Goal: Transaction & Acquisition: Purchase product/service

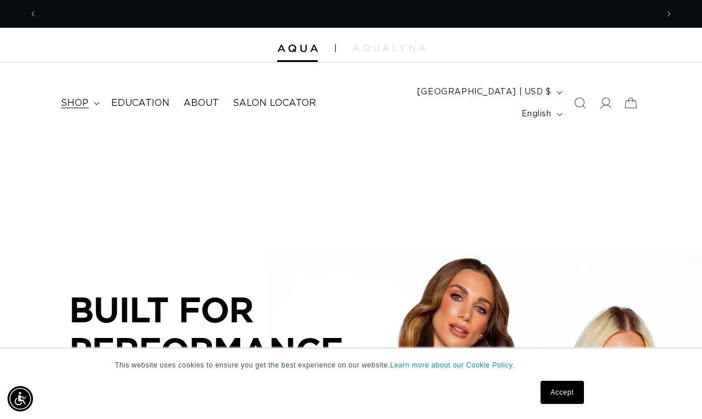
scroll to position [0, 620]
click at [89, 93] on summary "shop" at bounding box center [79, 103] width 50 height 26
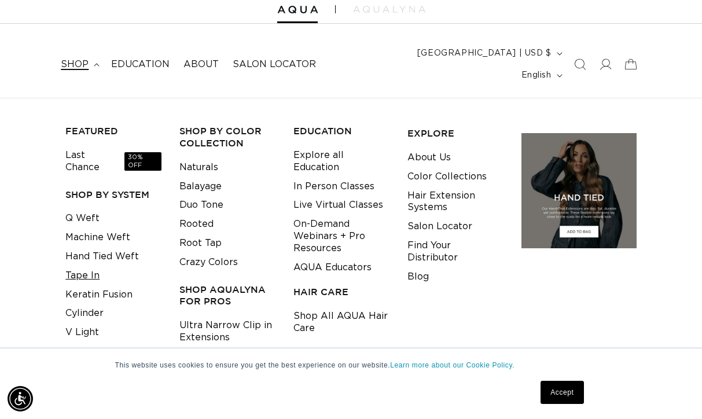
scroll to position [0, 1240]
click at [89, 304] on link "Cylinder" at bounding box center [84, 313] width 38 height 19
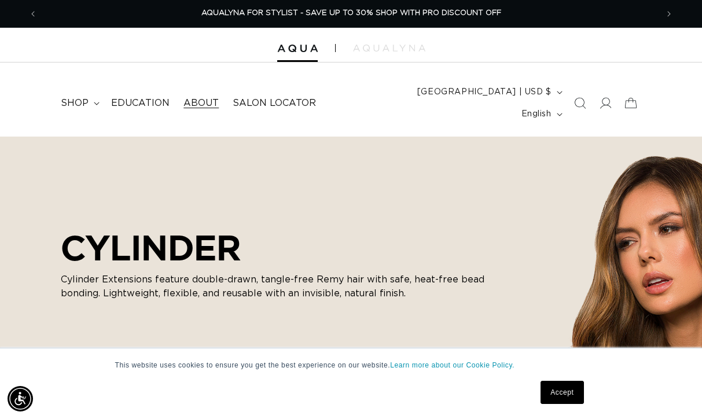
click at [209, 97] on span "About" at bounding box center [200, 103] width 35 height 12
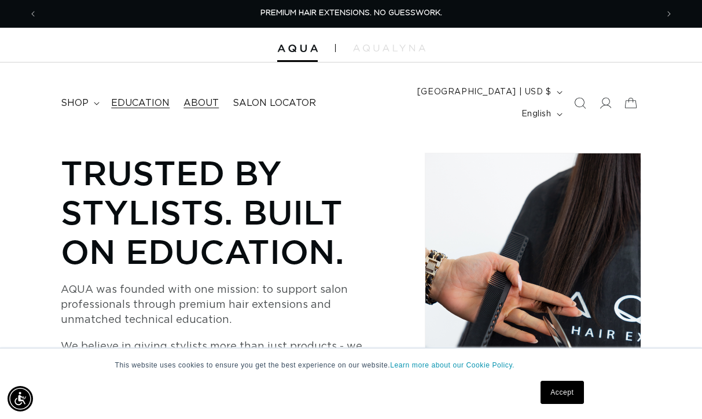
click at [138, 99] on span "Education" at bounding box center [140, 103] width 58 height 12
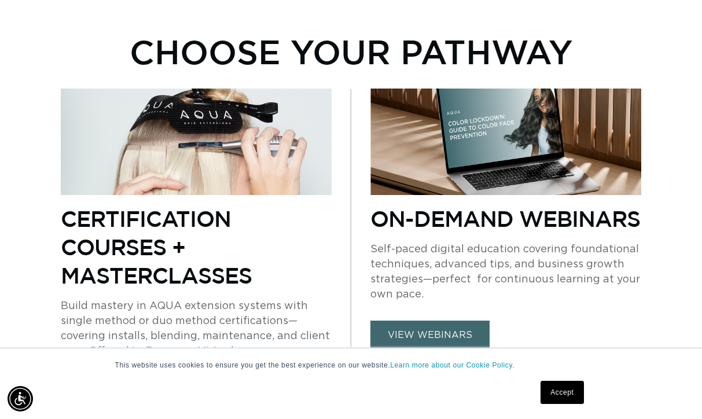
scroll to position [0, 620]
click at [407, 321] on link "view webinars" at bounding box center [429, 336] width 119 height 30
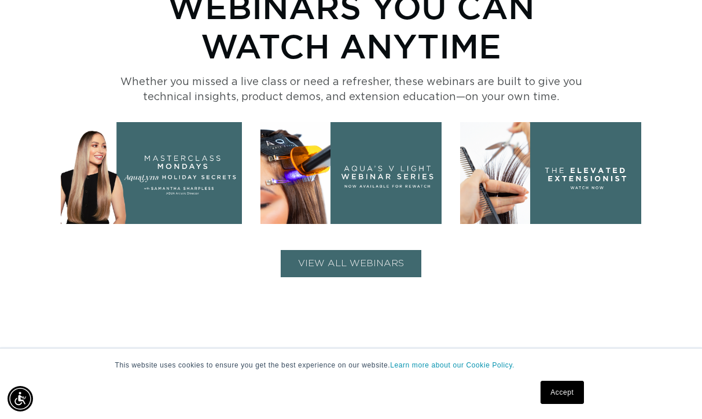
scroll to position [0, 1240]
click at [356, 250] on button "VIEW ALL WEBINARS" at bounding box center [351, 263] width 141 height 27
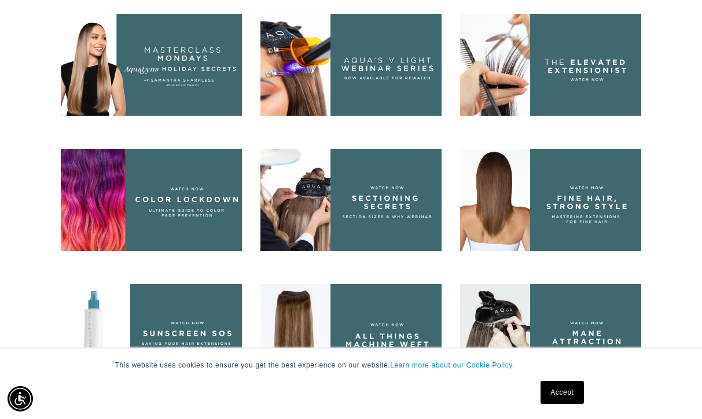
click at [569, 189] on img at bounding box center [550, 200] width 181 height 102
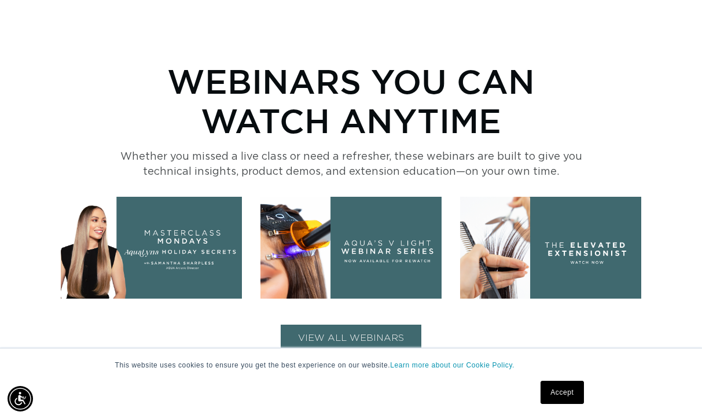
scroll to position [0, 620]
click at [330, 325] on button "VIEW ALL WEBINARS" at bounding box center [351, 338] width 141 height 27
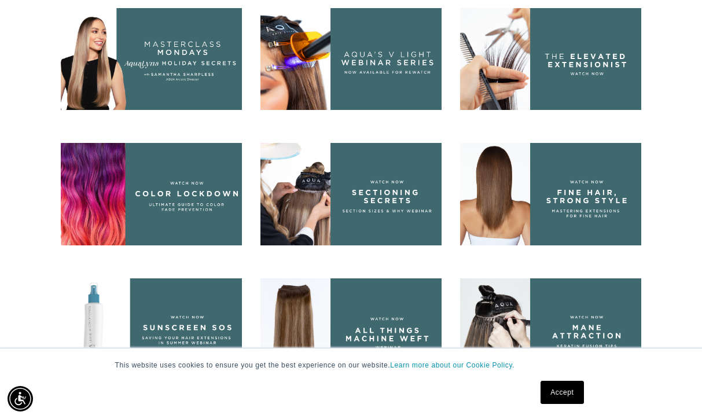
scroll to position [584, 0]
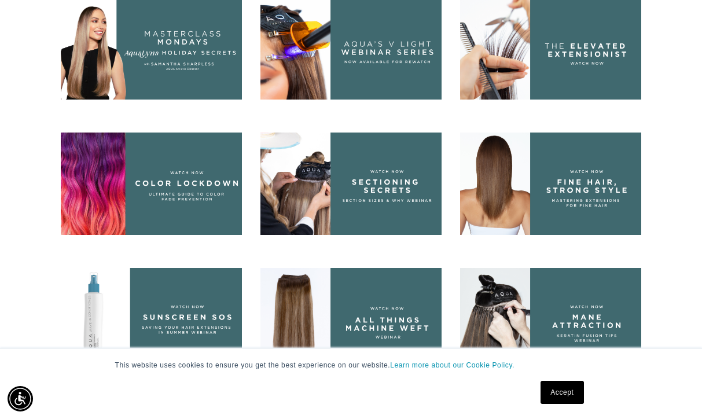
click at [508, 164] on img at bounding box center [550, 184] width 181 height 102
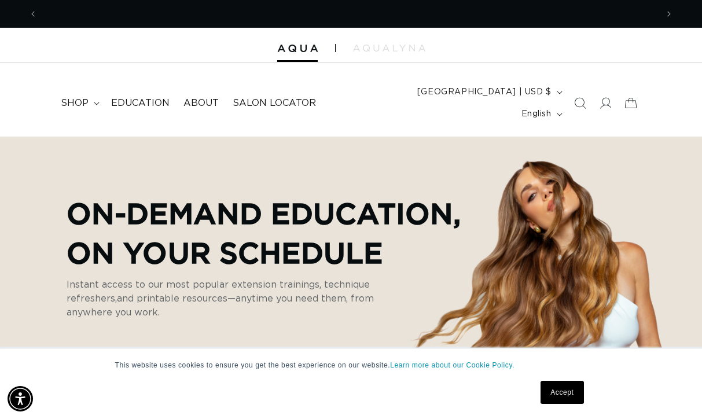
scroll to position [0, 620]
click at [611, 97] on icon at bounding box center [605, 103] width 12 height 12
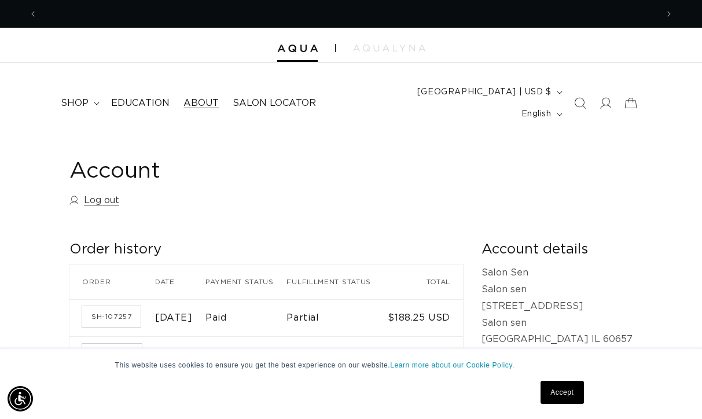
click at [192, 97] on span "About" at bounding box center [200, 103] width 35 height 12
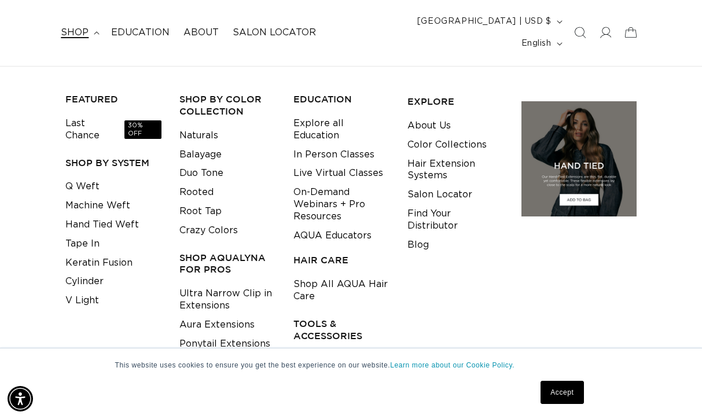
scroll to position [0, 620]
click at [438, 155] on link "Hair Extension Systems" at bounding box center [455, 170] width 96 height 31
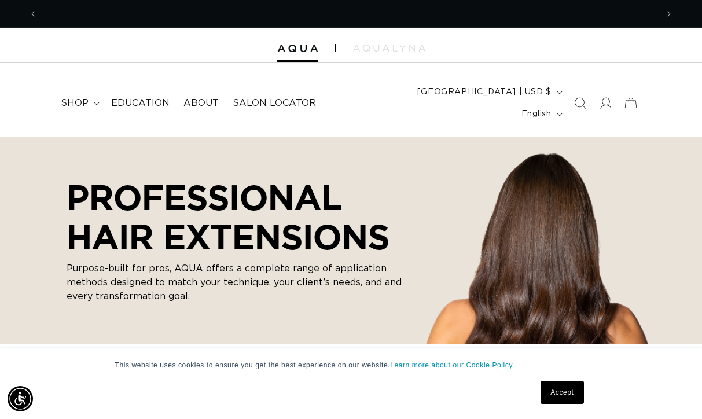
scroll to position [0, 620]
click at [82, 97] on span "shop" at bounding box center [75, 103] width 28 height 12
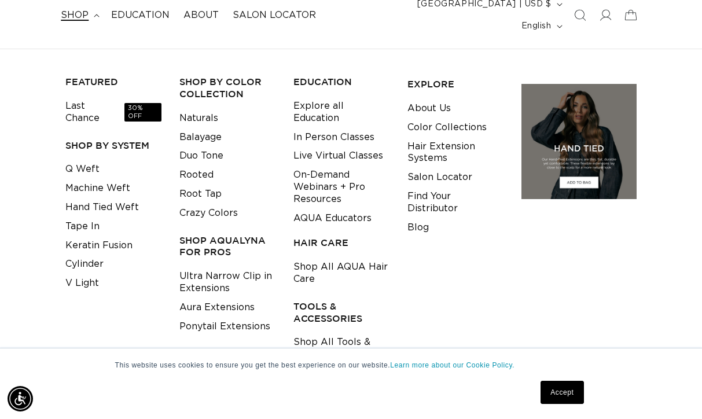
scroll to position [0, 1240]
click at [333, 333] on link "Shop All Tools & Accessories" at bounding box center [341, 348] width 96 height 31
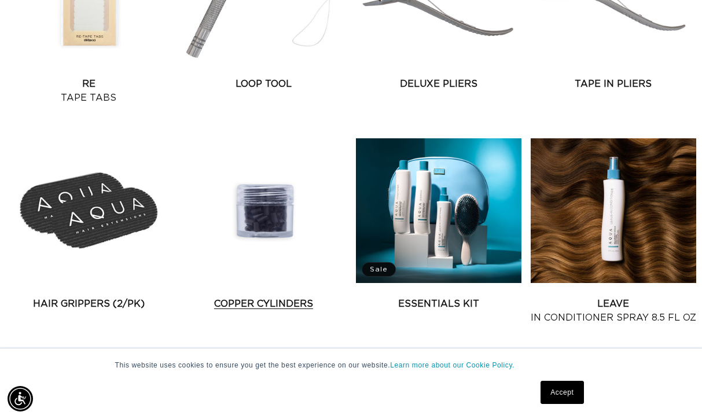
click at [282, 297] on link "Copper Cylinders" at bounding box center [264, 304] width 166 height 14
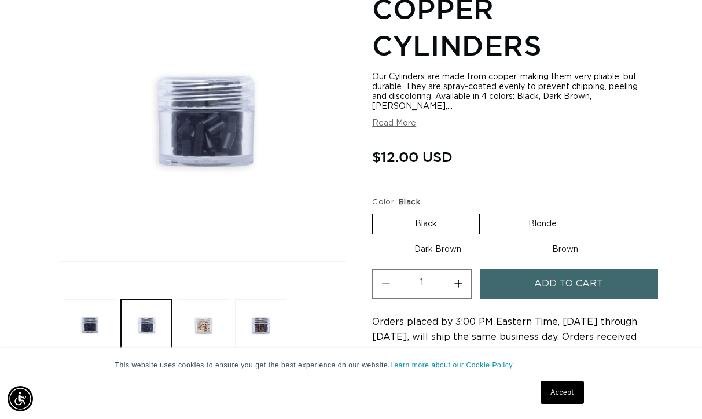
click at [407, 119] on button "Read More" at bounding box center [394, 124] width 44 height 10
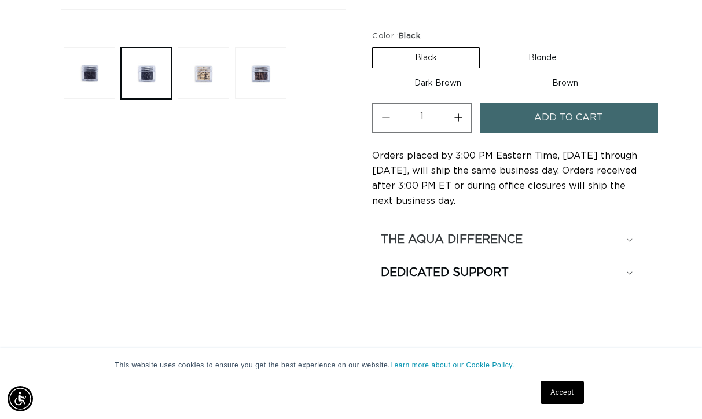
scroll to position [0, 620]
click at [466, 265] on h2 "Dedicated Support" at bounding box center [445, 272] width 128 height 15
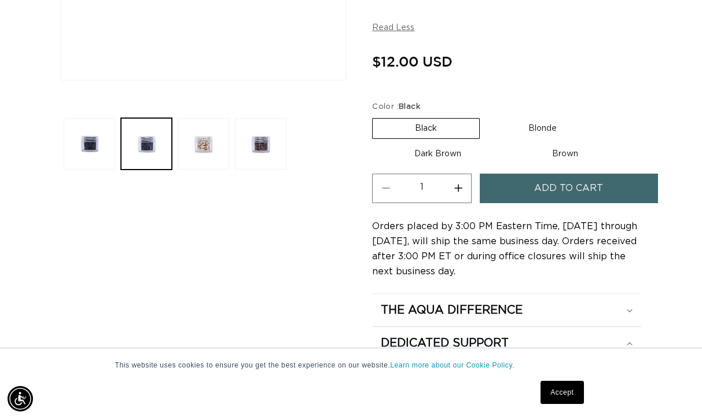
scroll to position [0, 0]
